Goal: Book appointment/travel/reservation

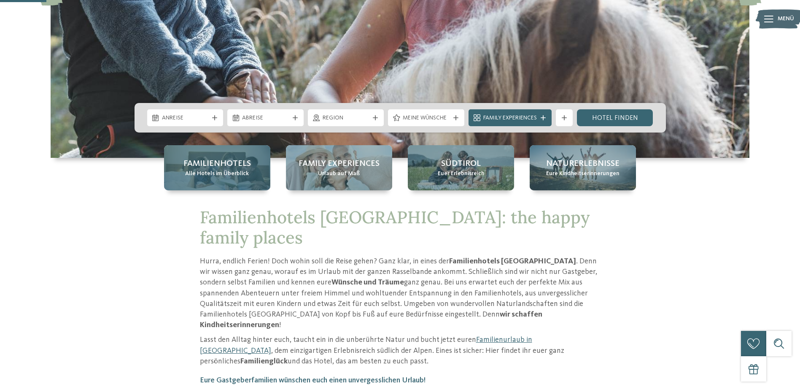
click at [201, 171] on span "Alle Hotels im Überblick" at bounding box center [217, 173] width 64 height 8
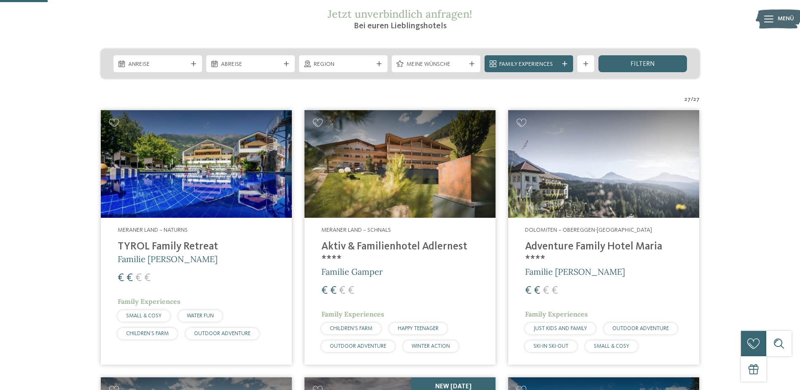
scroll to position [169, 0]
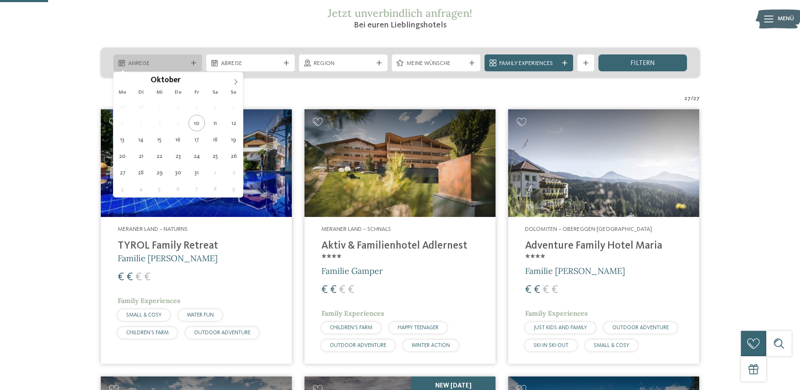
click at [173, 56] on div "Anreise" at bounding box center [157, 62] width 89 height 17
type div "11.10.2025"
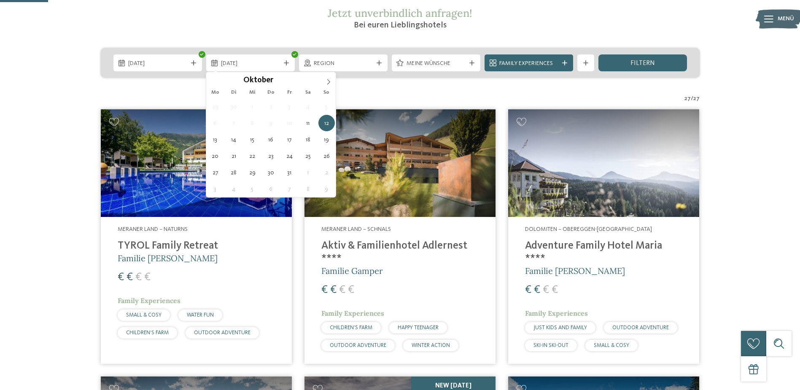
type div "12.10.2025"
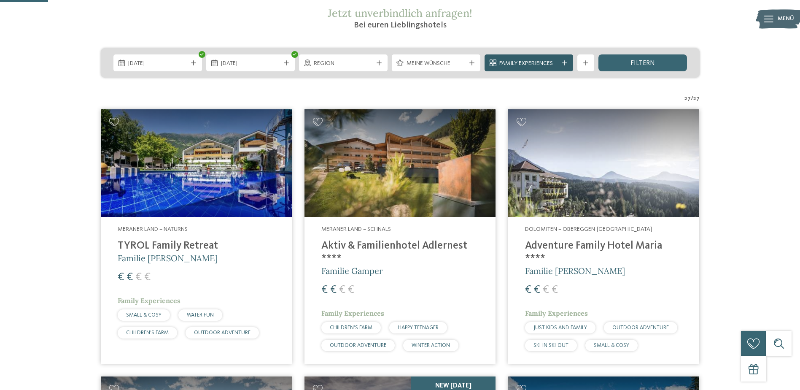
click at [542, 65] on span "Family Experiences" at bounding box center [528, 63] width 59 height 8
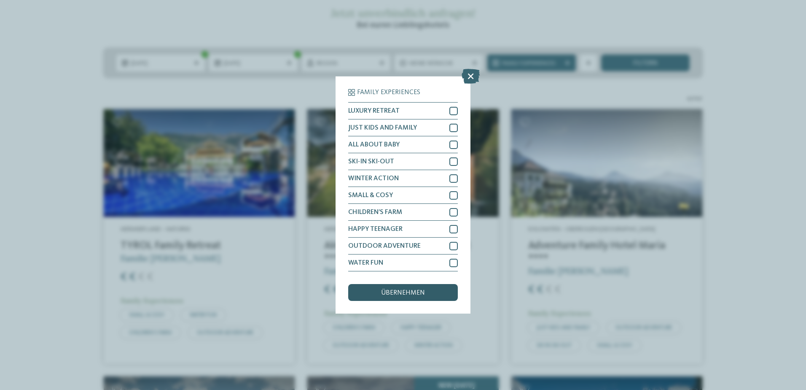
click at [411, 296] on div "übernehmen" at bounding box center [403, 292] width 110 height 17
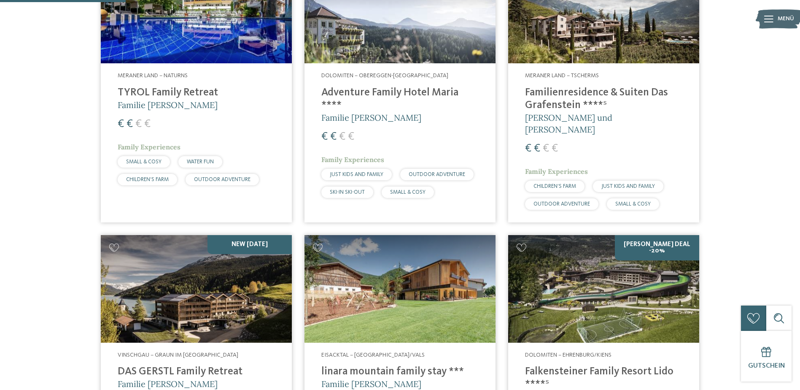
scroll to position [361, 0]
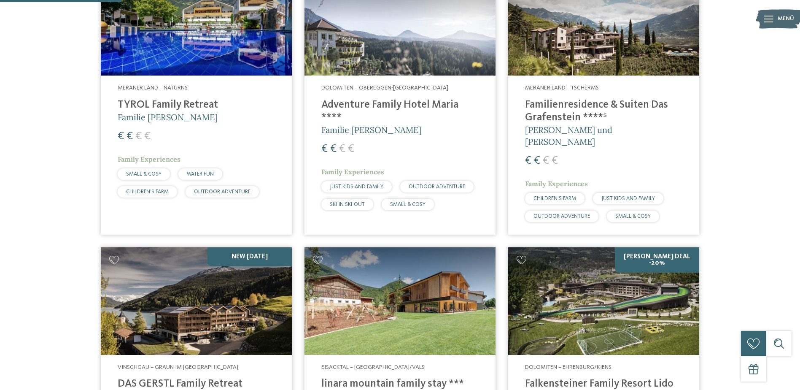
click at [570, 122] on h4 "Familienresidence & Suiten Das Grafenstein ****ˢ" at bounding box center [603, 111] width 157 height 25
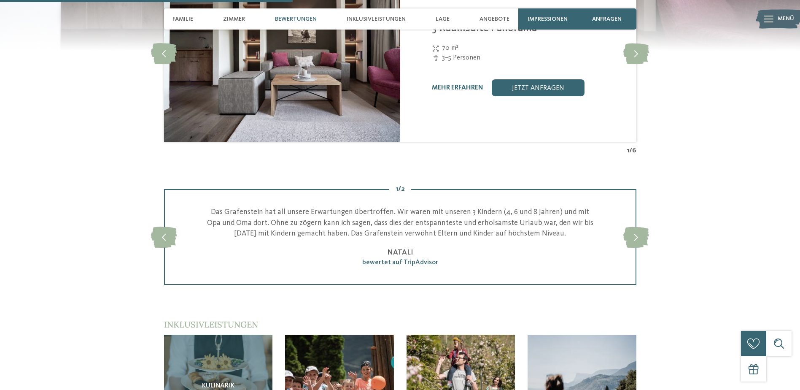
scroll to position [843, 0]
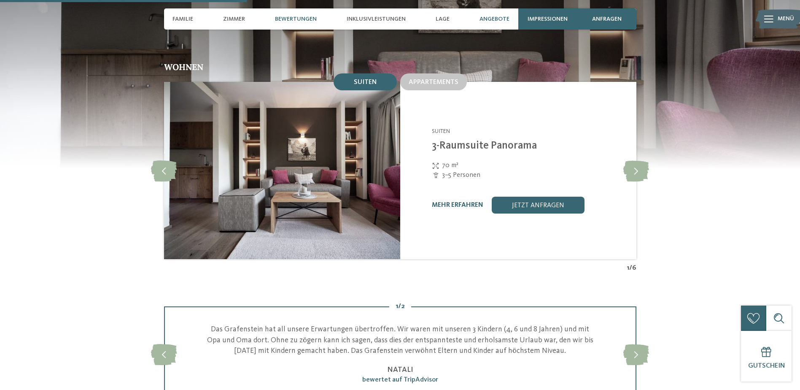
click at [488, 14] on div "Angebote" at bounding box center [494, 18] width 38 height 21
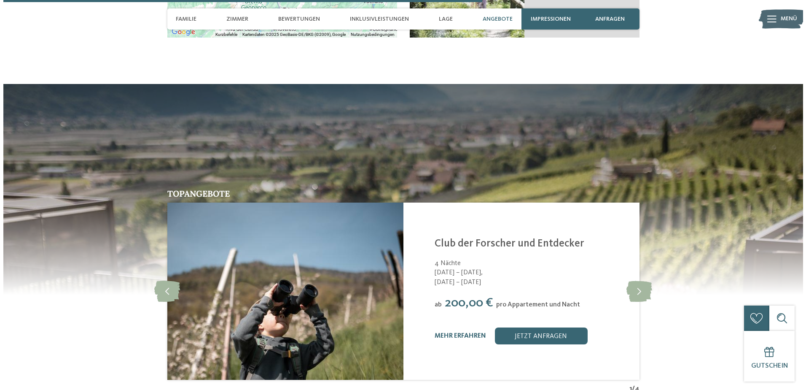
scroll to position [1664, 0]
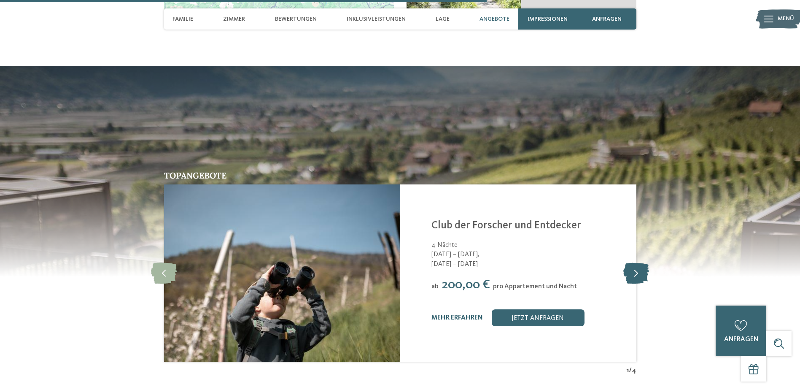
click at [630, 262] on icon at bounding box center [636, 272] width 26 height 21
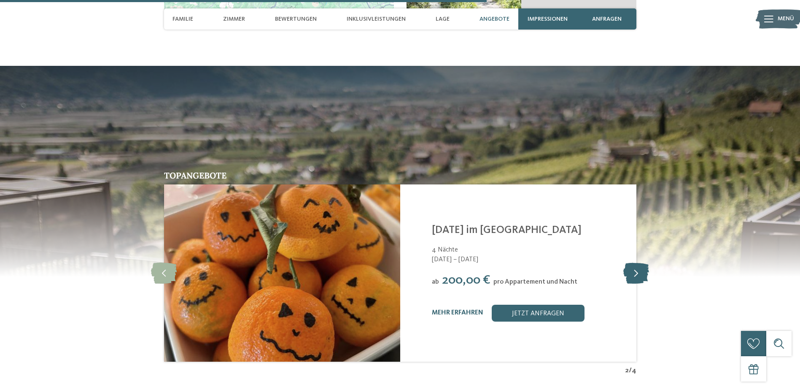
click at [630, 262] on icon at bounding box center [636, 272] width 26 height 21
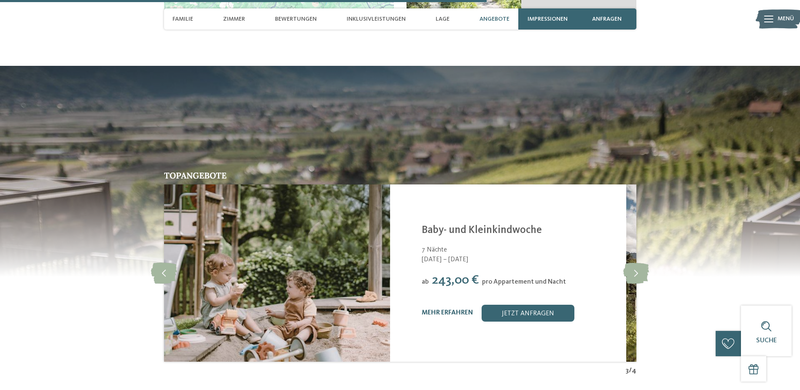
drag, startPoint x: 459, startPoint y: 209, endPoint x: 444, endPoint y: 218, distance: 18.1
click at [444, 224] on div "Familienresidence & Suiten Das Grafenstein ****S Tscherms - Meraner Land Baby- …" at bounding box center [519, 272] width 194 height 97
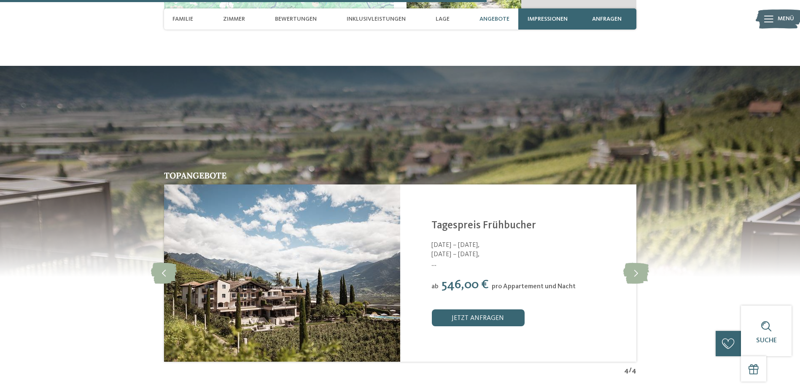
drag, startPoint x: 440, startPoint y: 239, endPoint x: 534, endPoint y: 242, distance: 94.1
click at [500, 239] on article "Familienresidence & Suiten Das Grafenstein ****S Tscherms - Meraner Land Tagesp…" at bounding box center [400, 272] width 472 height 177
drag, startPoint x: 558, startPoint y: 242, endPoint x: 659, endPoint y: 236, distance: 101.8
click at [659, 236] on div "Topangebote slide 5 of 4 Familienresidence & Suiten Das Grafenstein ****S Tsche…" at bounding box center [399, 273] width 573 height 204
click at [153, 262] on icon at bounding box center [164, 272] width 26 height 21
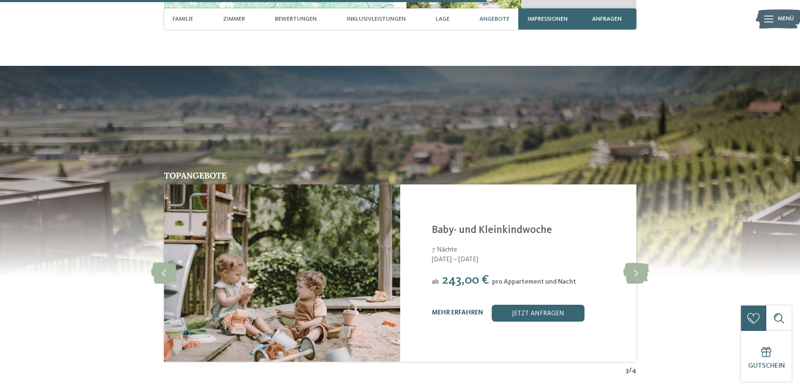
click at [472, 309] on link "mehr erfahren" at bounding box center [457, 312] width 51 height 7
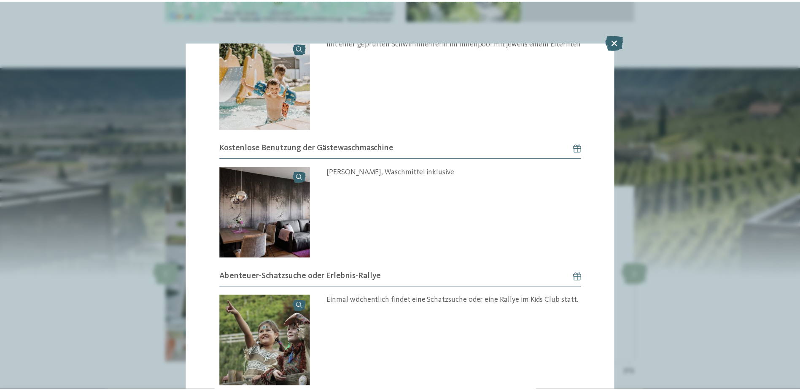
scroll to position [1307, 0]
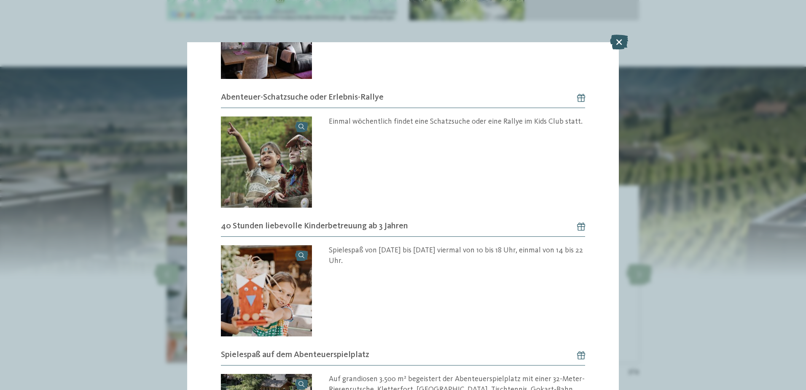
click at [615, 41] on icon at bounding box center [619, 42] width 18 height 15
